Goal: Task Accomplishment & Management: Manage account settings

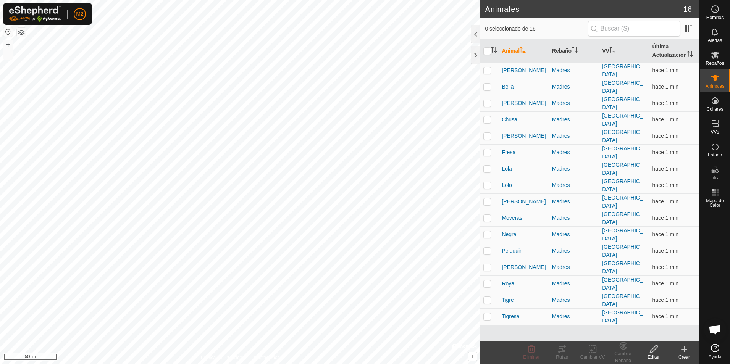
click at [8, 33] on button "button" at bounding box center [7, 31] width 9 height 9
click at [562, 348] on icon at bounding box center [561, 349] width 9 height 9
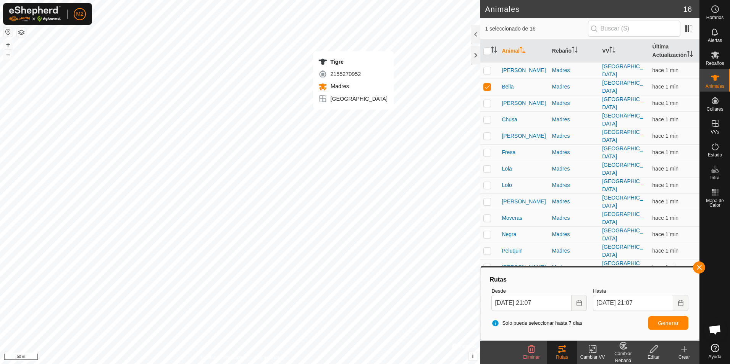
checkbox input "false"
checkbox input "true"
click at [564, 353] on icon at bounding box center [561, 349] width 9 height 9
click at [696, 269] on button "button" at bounding box center [699, 268] width 12 height 12
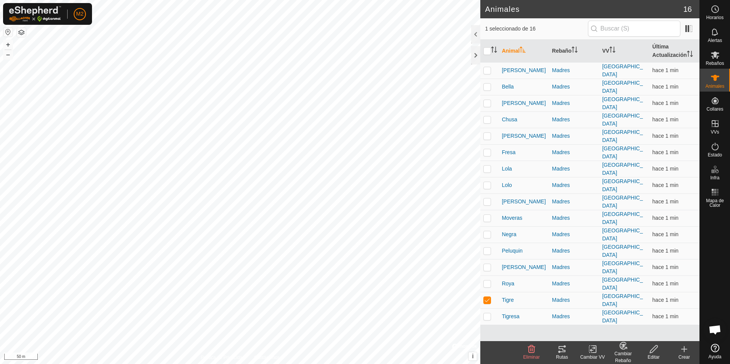
click at [565, 351] on icon at bounding box center [562, 349] width 7 height 6
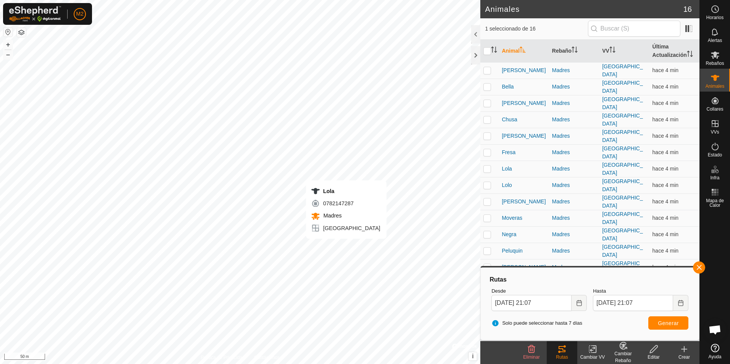
checkbox input "true"
checkbox input "false"
click at [698, 263] on button "button" at bounding box center [699, 268] width 12 height 12
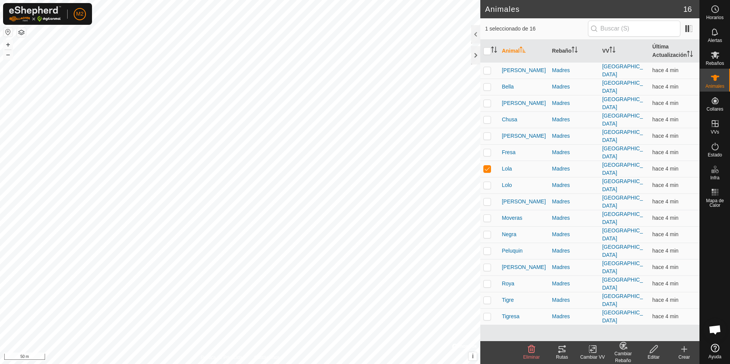
click at [563, 348] on icon at bounding box center [561, 349] width 9 height 9
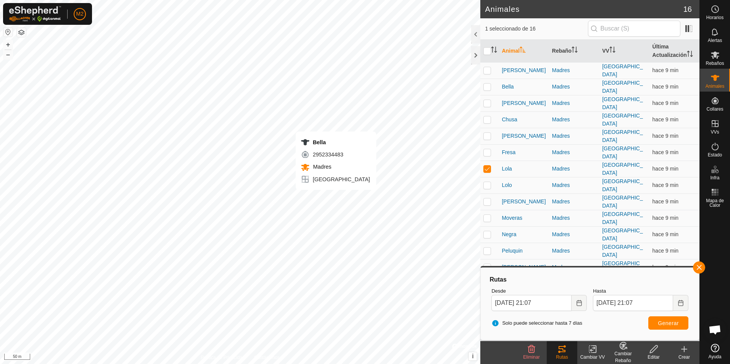
checkbox input "true"
checkbox input "false"
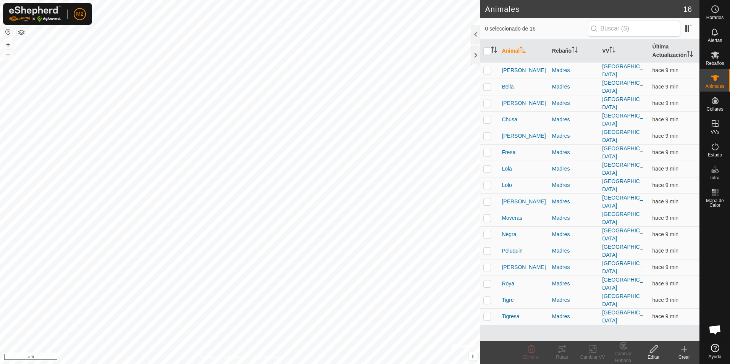
checkbox input "true"
click at [558, 351] on icon at bounding box center [561, 349] width 9 height 9
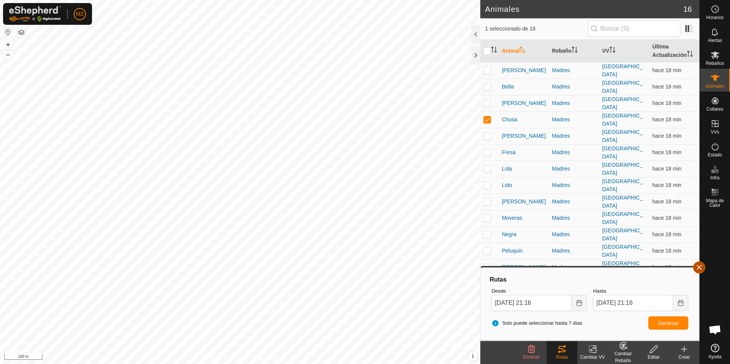
click at [701, 270] on button "button" at bounding box center [699, 268] width 12 height 12
